Goal: Use online tool/utility: Utilize a website feature to perform a specific function

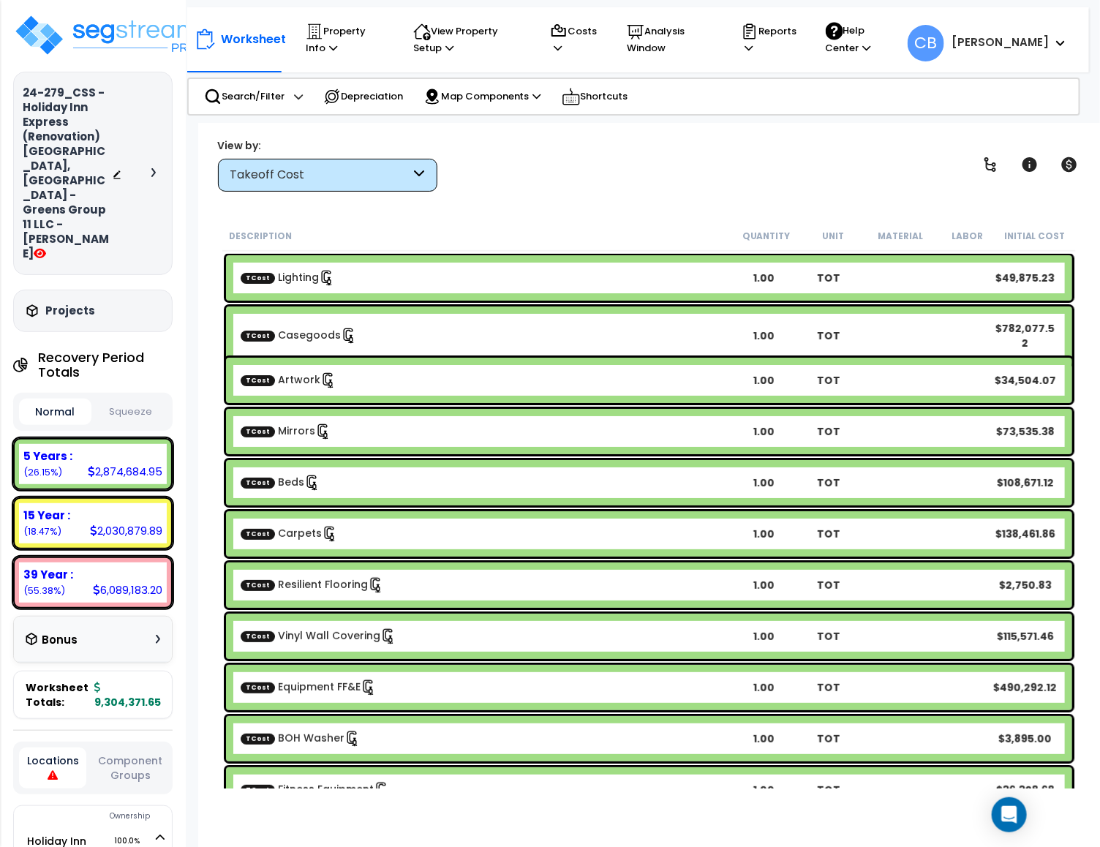
click at [121, 399] on button "Squeeze" at bounding box center [131, 412] width 72 height 26
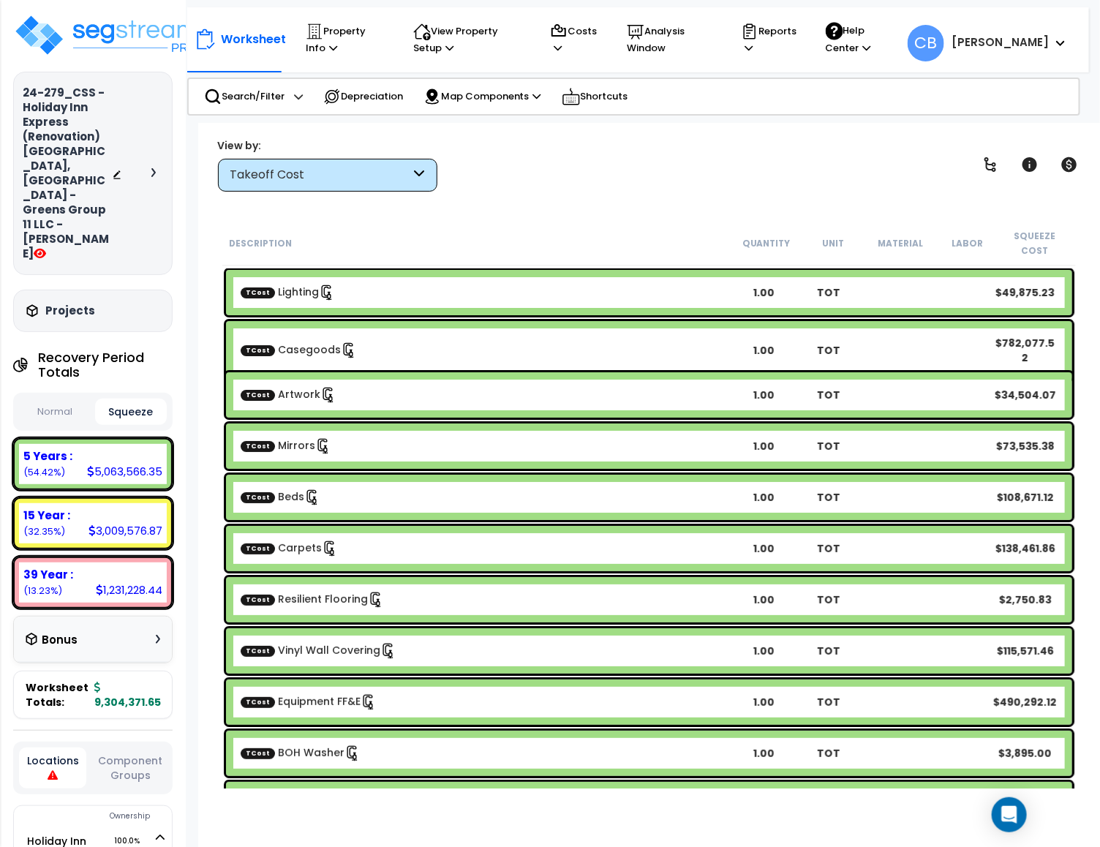
scroll to position [110, 0]
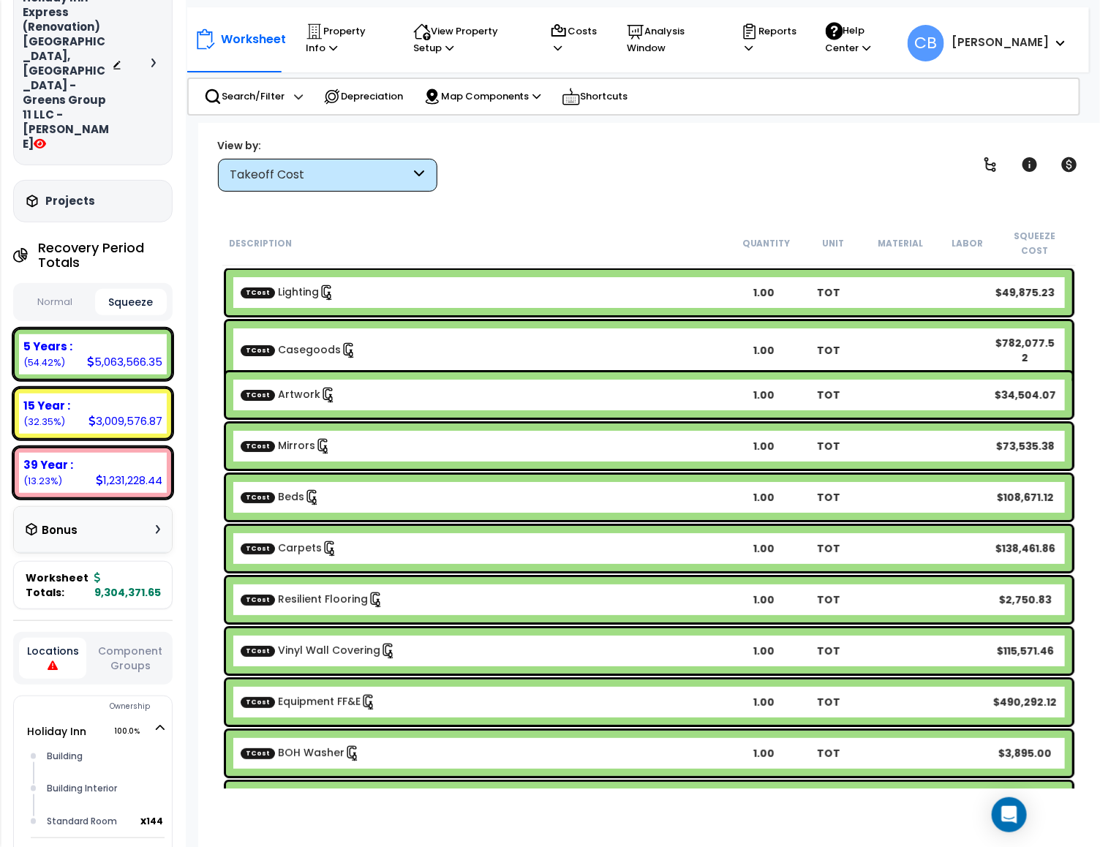
click at [53, 290] on button "Normal" at bounding box center [55, 303] width 72 height 26
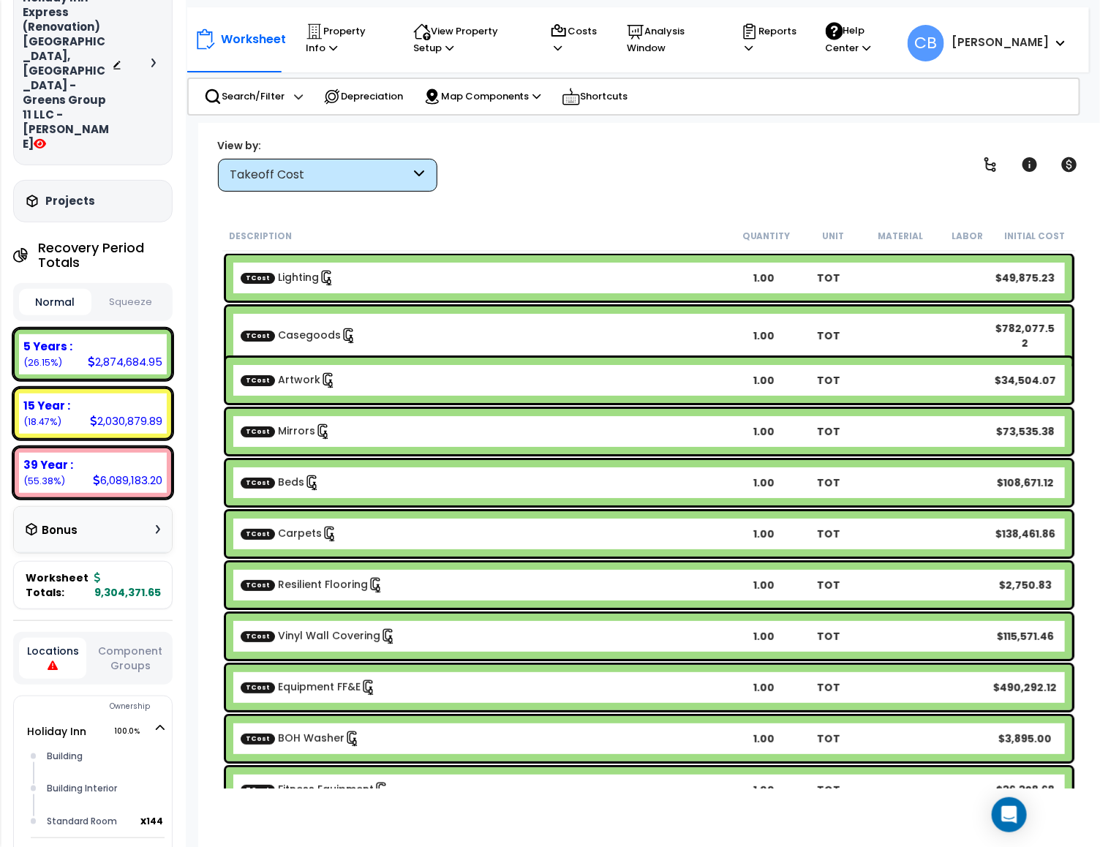
click at [123, 290] on button "Squeeze" at bounding box center [131, 303] width 72 height 26
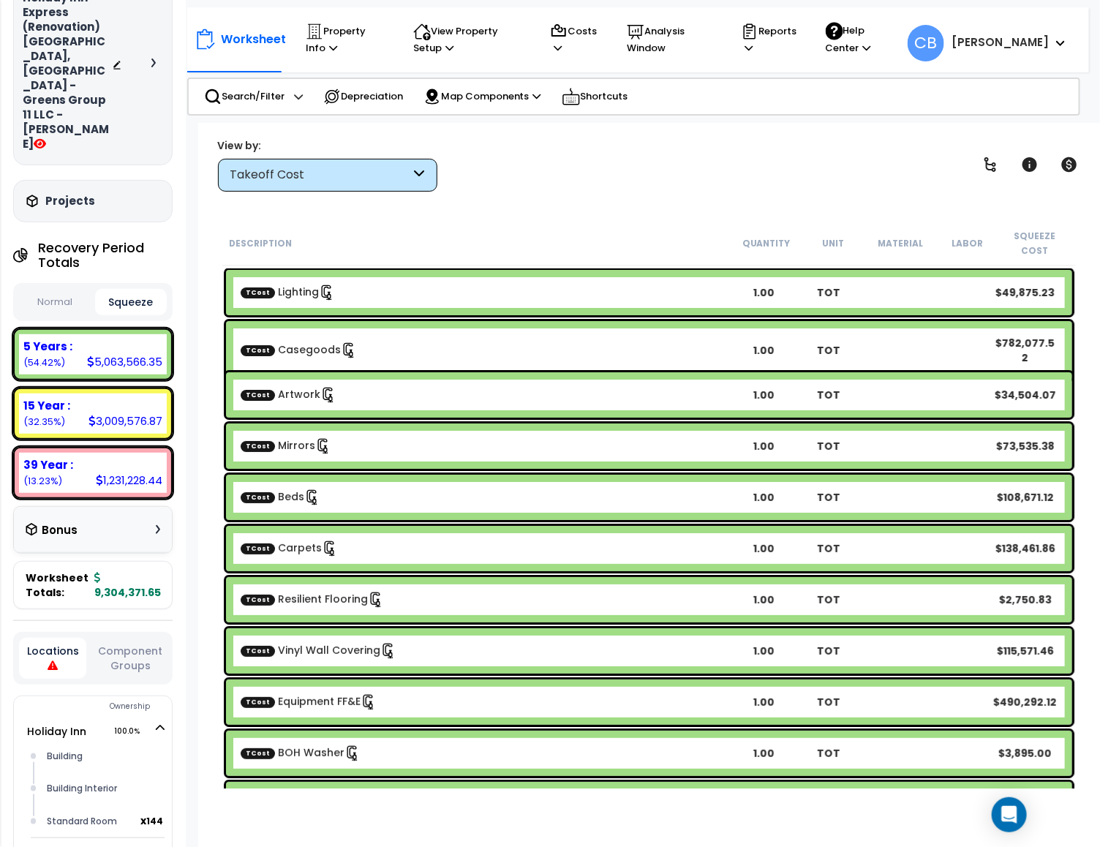
click at [58, 290] on button "Normal" at bounding box center [55, 303] width 72 height 26
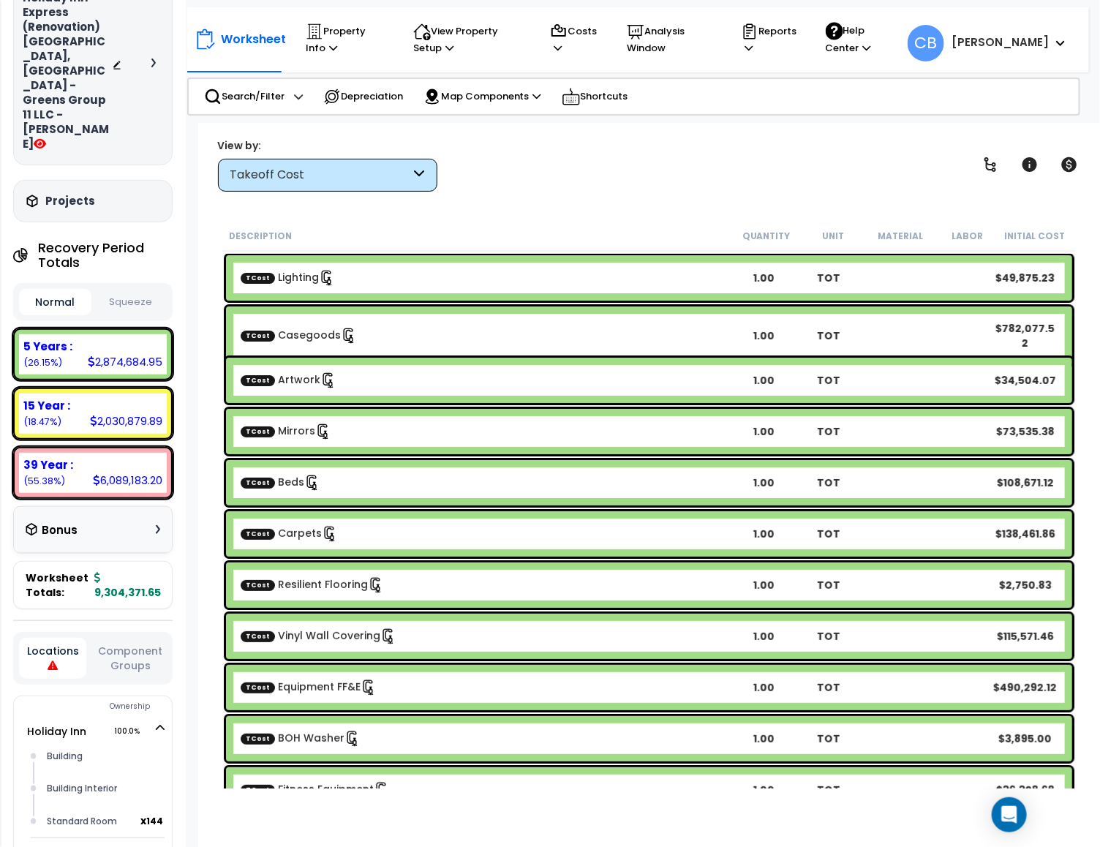
click at [114, 290] on button "Squeeze" at bounding box center [131, 303] width 72 height 26
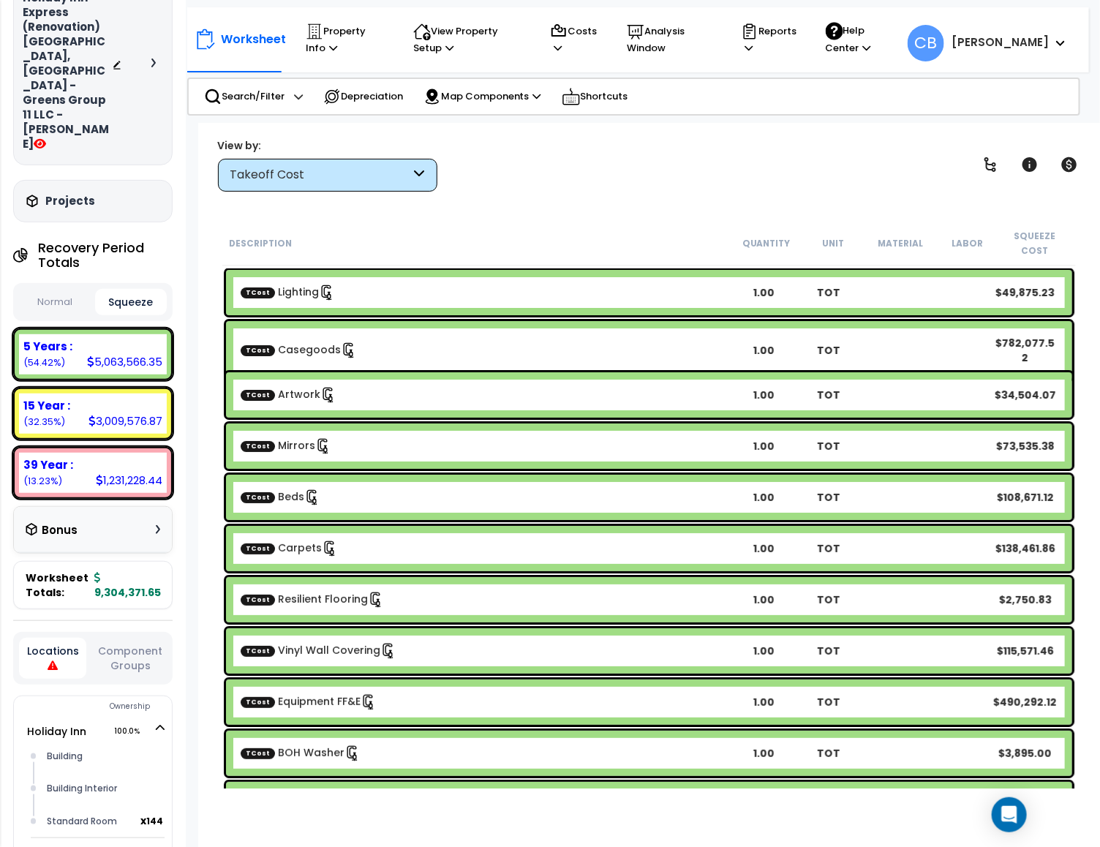
click at [72, 290] on button "Normal" at bounding box center [55, 303] width 72 height 26
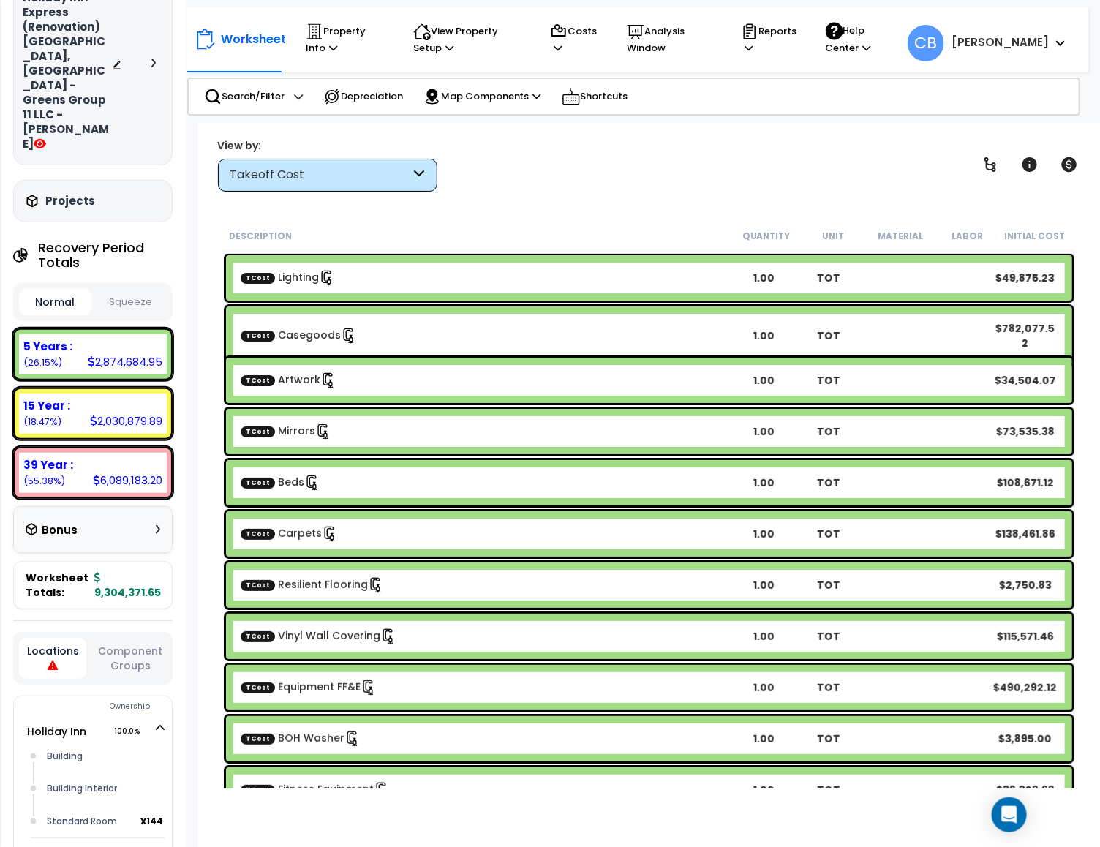
click at [105, 290] on button "Squeeze" at bounding box center [131, 303] width 72 height 26
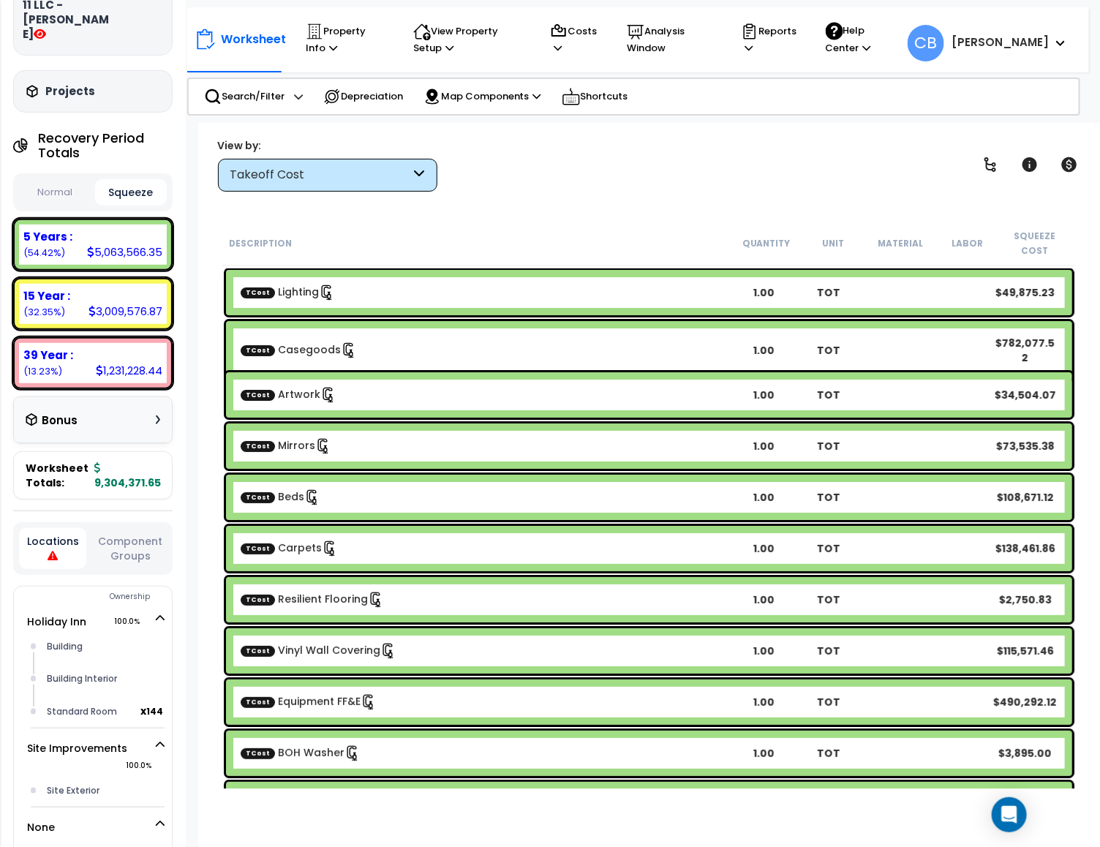
scroll to position [0, 0]
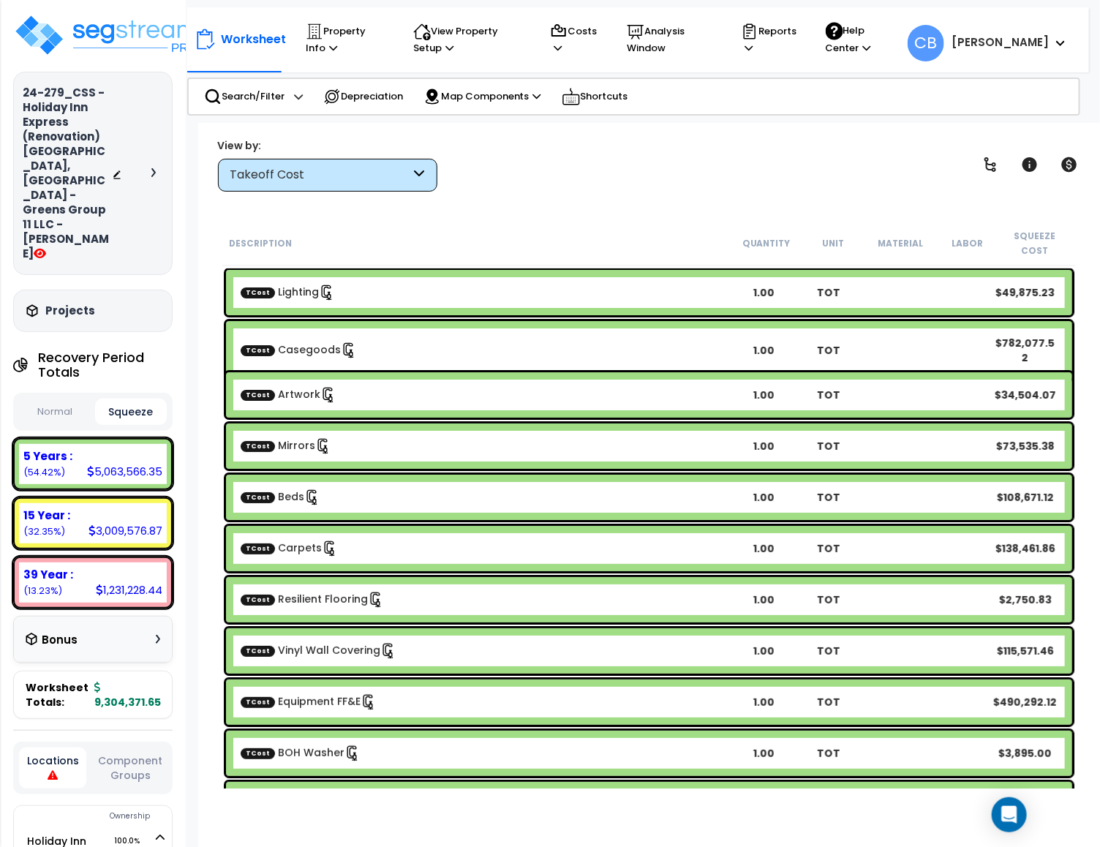
click at [42, 399] on button "Normal" at bounding box center [55, 412] width 72 height 26
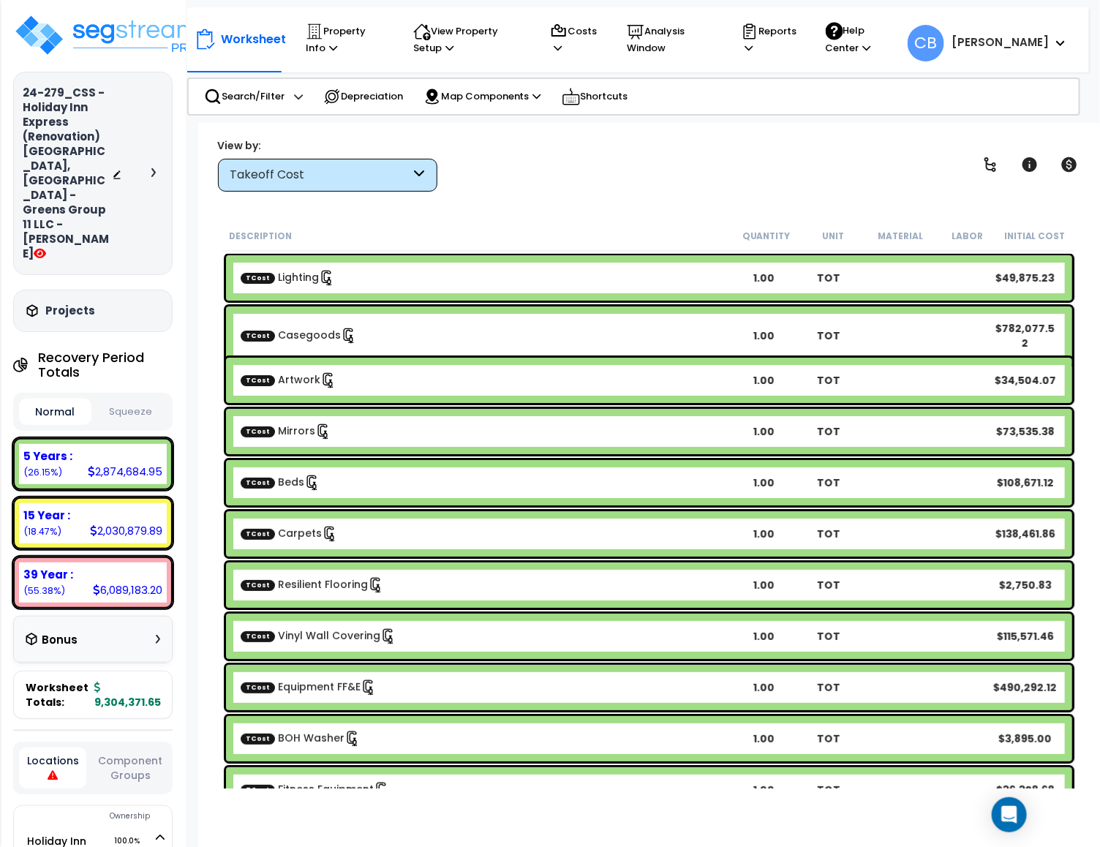
click at [132, 399] on button "Squeeze" at bounding box center [131, 412] width 72 height 26
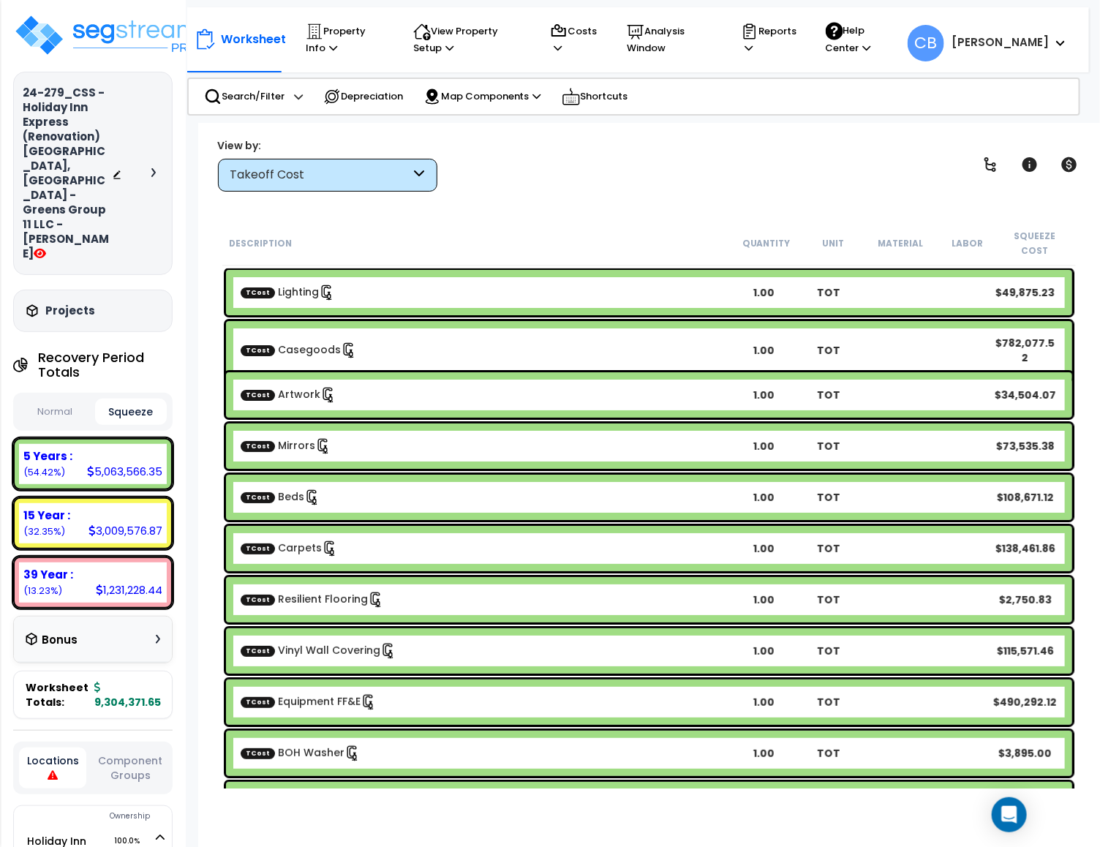
click at [48, 399] on button "Normal" at bounding box center [55, 412] width 72 height 26
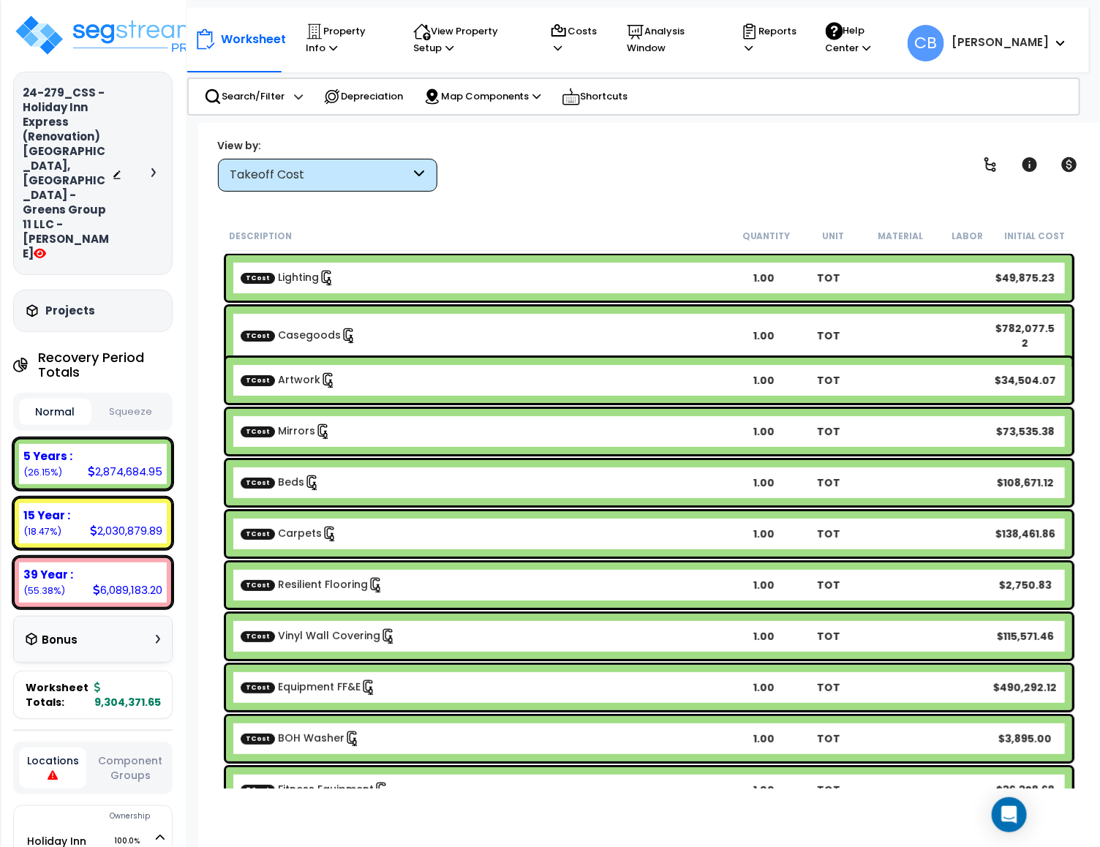
click at [114, 399] on button "Squeeze" at bounding box center [131, 412] width 72 height 26
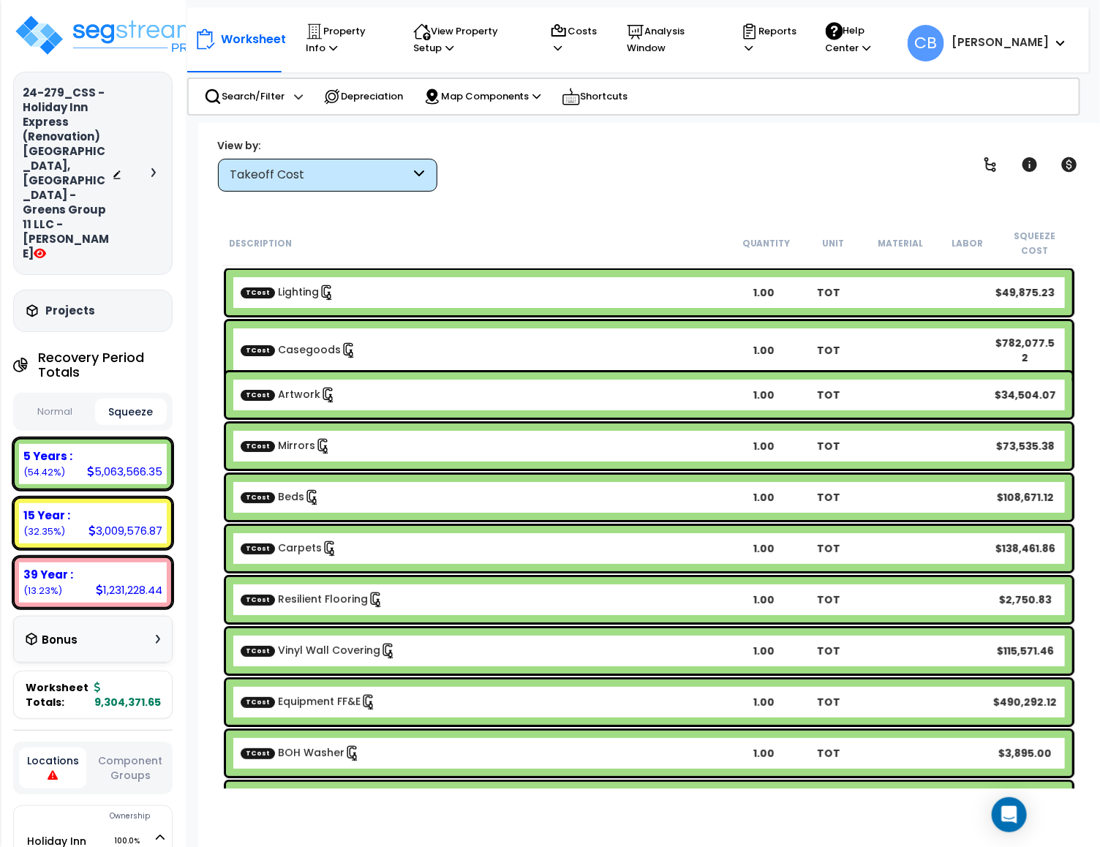
click at [45, 399] on button "Normal" at bounding box center [55, 412] width 72 height 26
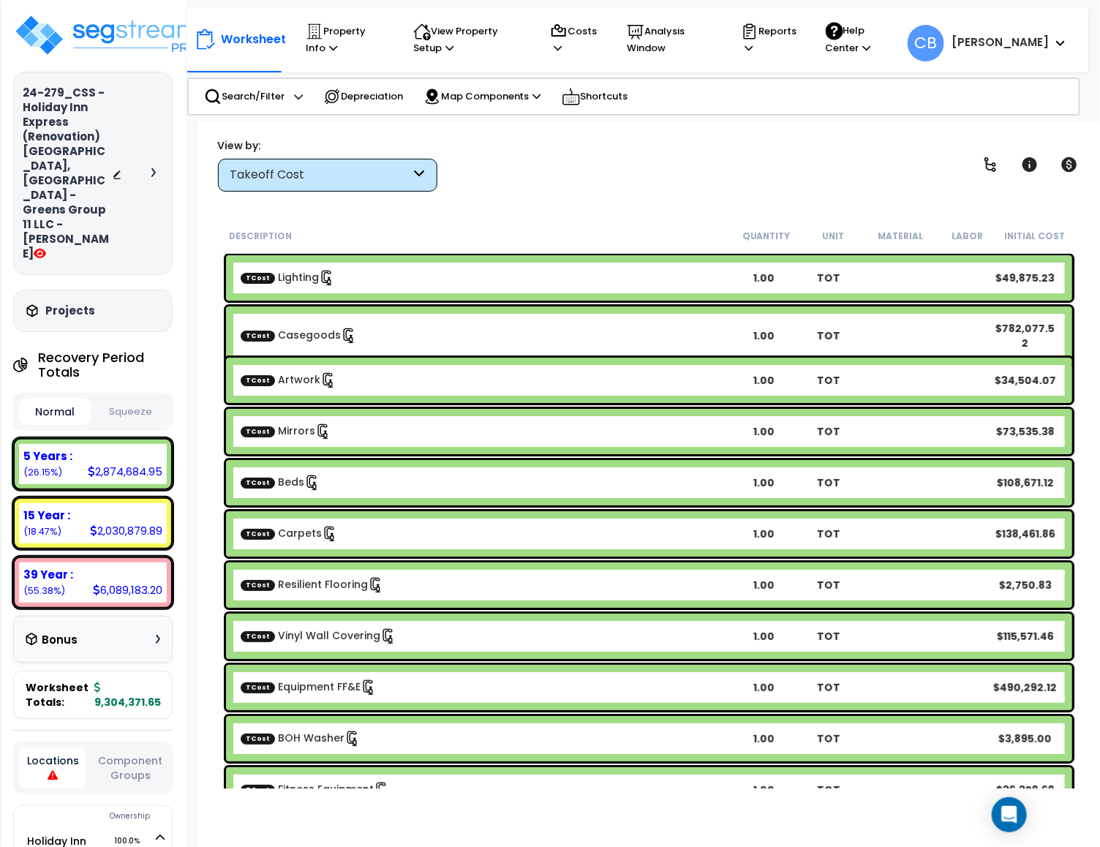
click at [121, 393] on div "Normal Squeeze" at bounding box center [92, 412] width 159 height 38
click at [127, 399] on button "Squeeze" at bounding box center [131, 412] width 72 height 26
